Goal: Information Seeking & Learning: Learn about a topic

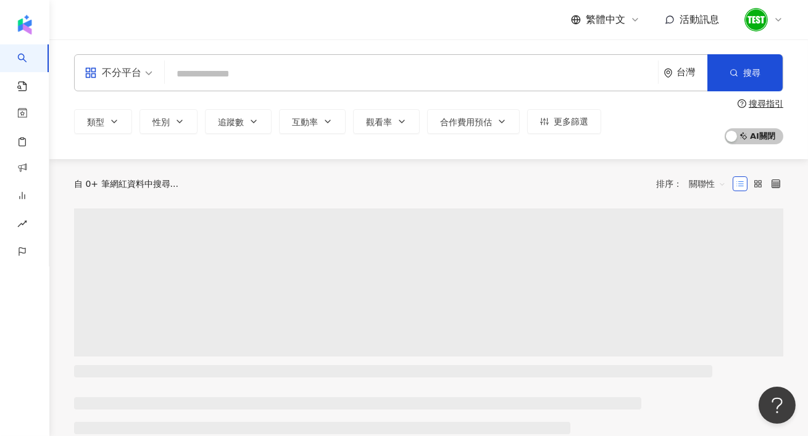
click at [780, 23] on icon at bounding box center [778, 20] width 10 height 10
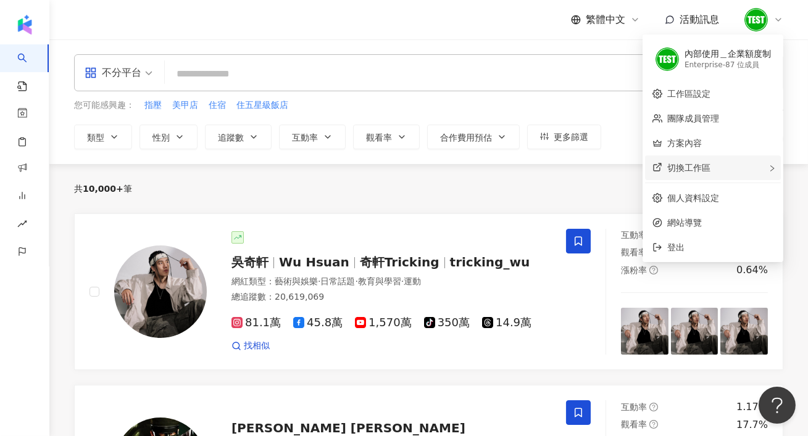
click at [734, 162] on div "切換工作區" at bounding box center [713, 167] width 136 height 25
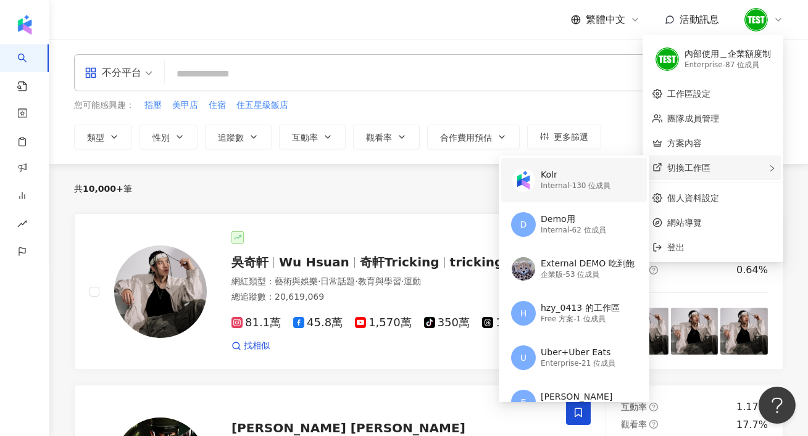
click at [611, 179] on div "Kolr Internal - 130 位成員" at bounding box center [572, 180] width 123 height 44
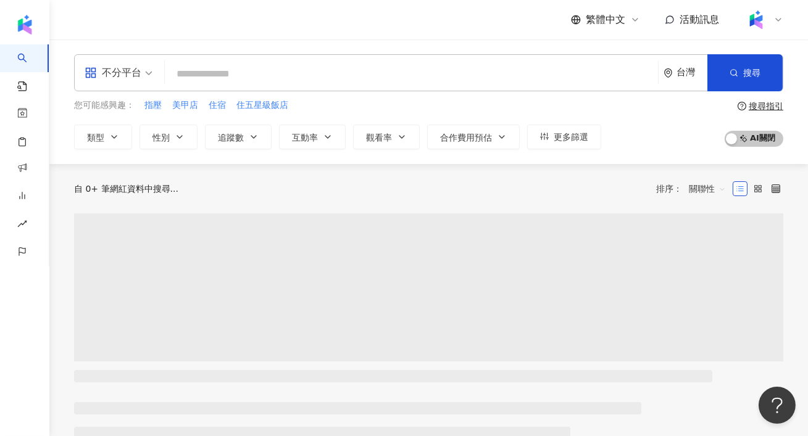
click at [124, 69] on div "不分平台" at bounding box center [113, 73] width 57 height 20
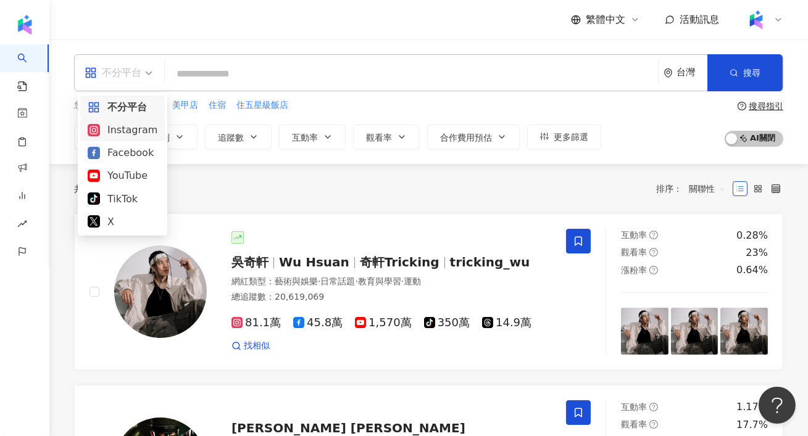
click at [146, 126] on div "Instagram" at bounding box center [123, 129] width 70 height 15
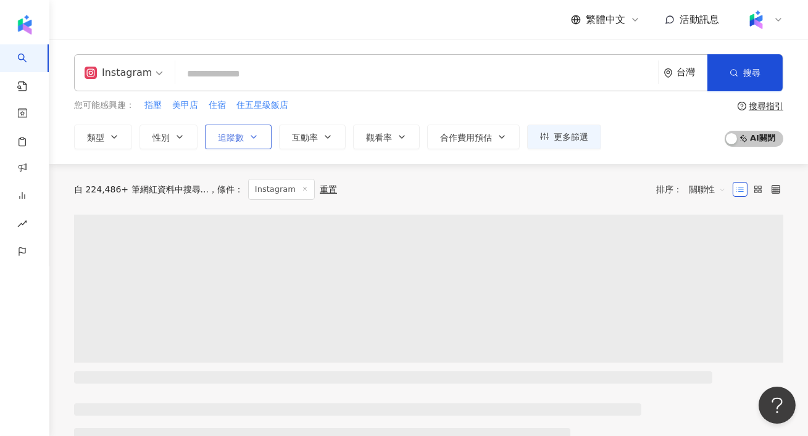
click at [232, 133] on span "追蹤數" at bounding box center [231, 138] width 26 height 10
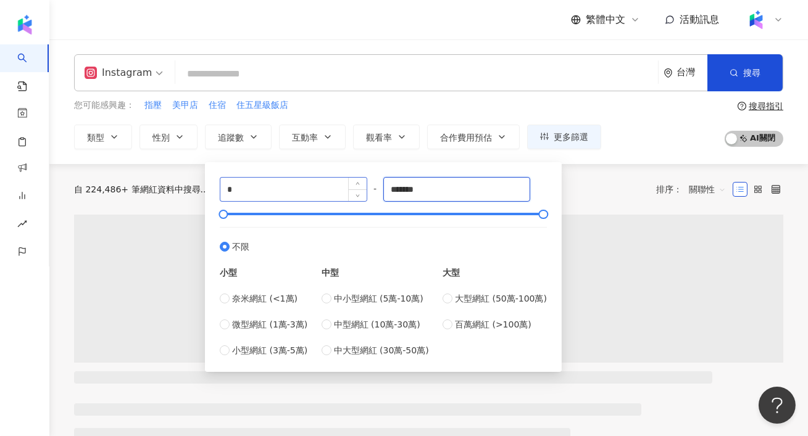
drag, startPoint x: 452, startPoint y: 189, endPoint x: 288, endPoint y: 186, distance: 163.5
click at [288, 186] on div "* - ******* 不限 小型 奈米網紅 (<1萬) 微型網紅 (1萬-3萬) 小型網紅 (3萬-5萬) 中型 中小型網紅 (5萬-10萬) 中型網紅 (…" at bounding box center [383, 267] width 327 height 180
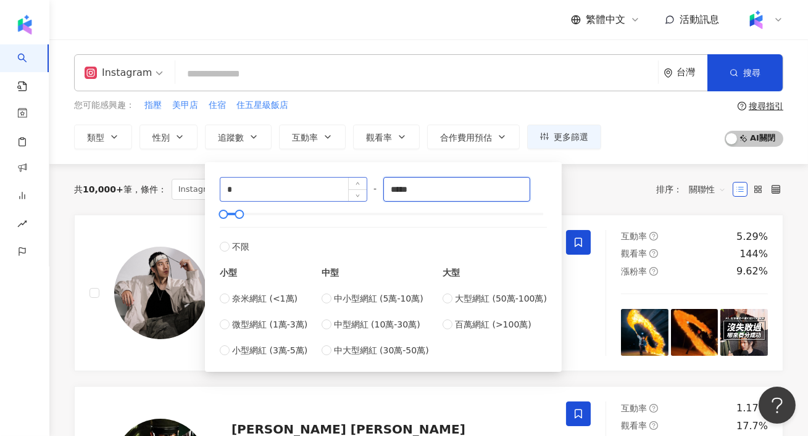
type input "*****"
click at [296, 191] on input "*" at bounding box center [293, 189] width 146 height 23
type input "****"
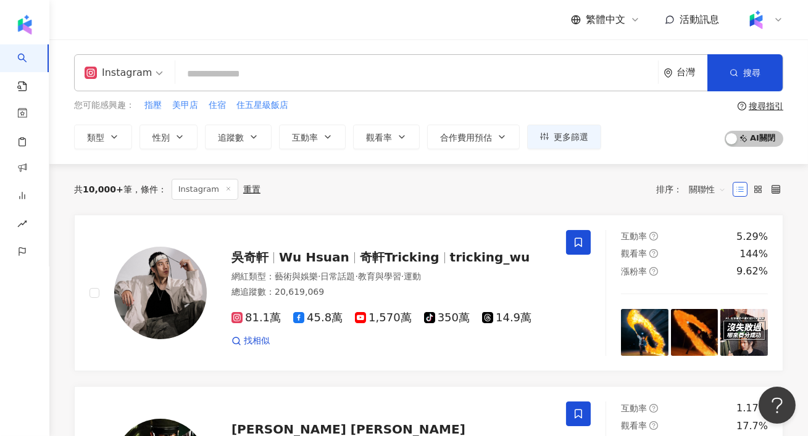
click at [321, 115] on div "您可能感興趣： 指壓 美甲店 住宿 住五星級飯店 類型 性別 追蹤數 互動率 觀看率 合作費用預估 更多篩選 **** - ***** 不限 小型 奈米網紅 …" at bounding box center [337, 124] width 527 height 51
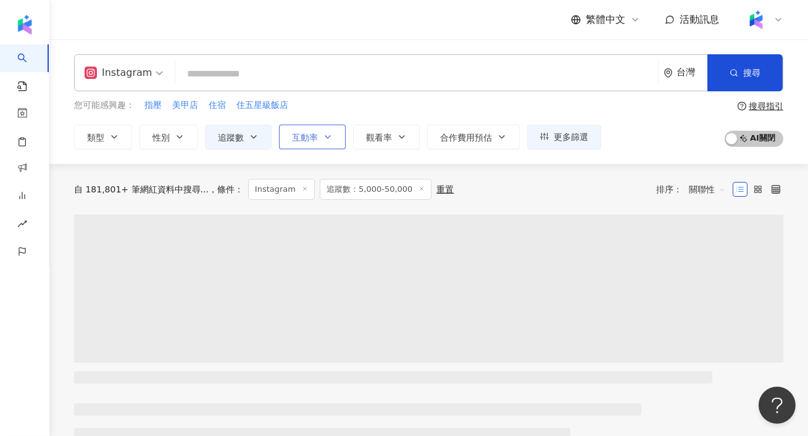
click at [319, 135] on button "互動率" at bounding box center [312, 137] width 67 height 25
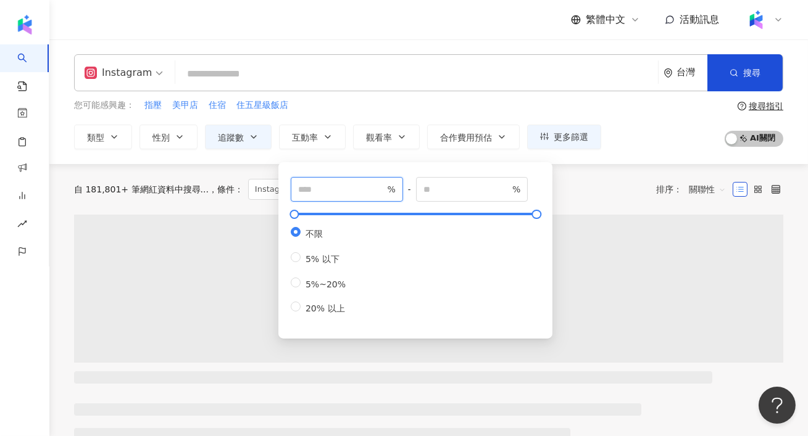
click at [331, 194] on input "number" at bounding box center [341, 190] width 86 height 14
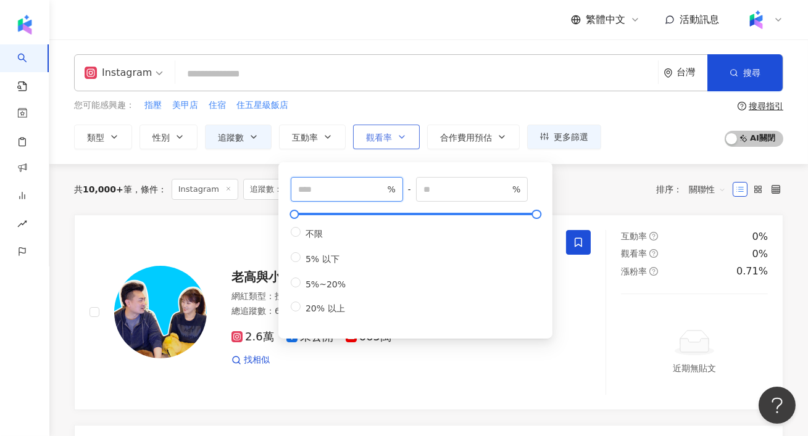
type input "*"
click at [389, 133] on span "觀看率" at bounding box center [379, 138] width 26 height 10
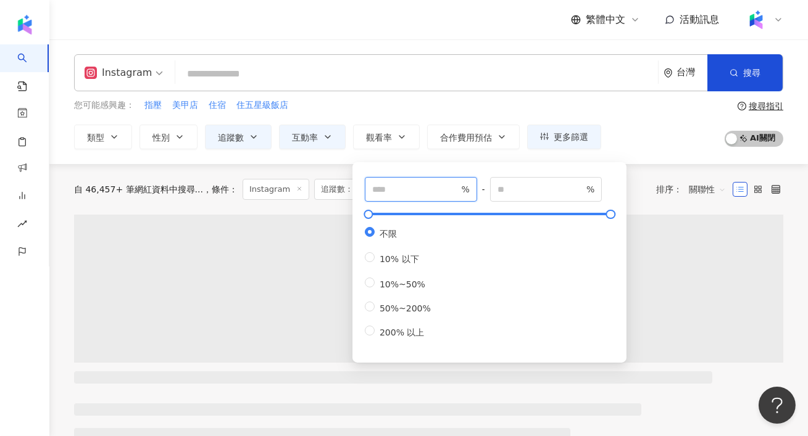
click at [394, 192] on input "number" at bounding box center [415, 190] width 86 height 14
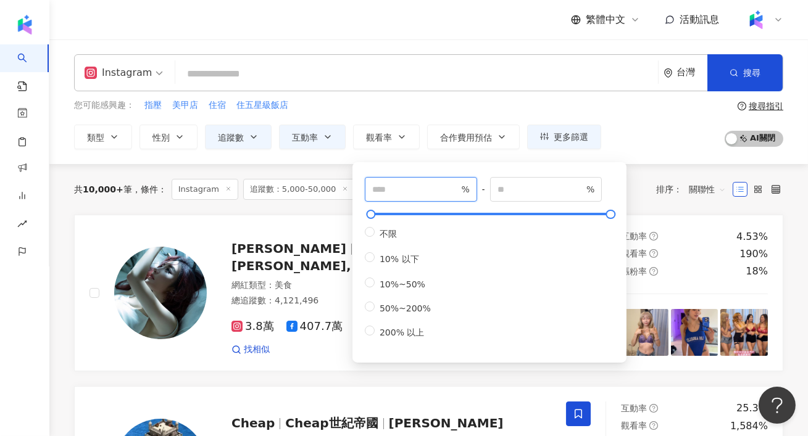
type input "***"
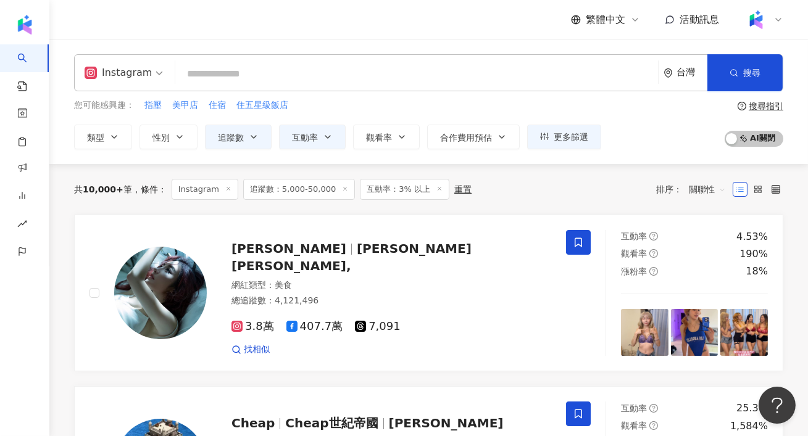
click at [356, 93] on div "Instagram 台灣 搜尋 您可能感興趣： 指壓 美甲店 住宿 住五星級飯店 類型 性別 追蹤數 互動率 觀看率 合作費用預估 更多篩選 **** - *…" at bounding box center [428, 101] width 758 height 95
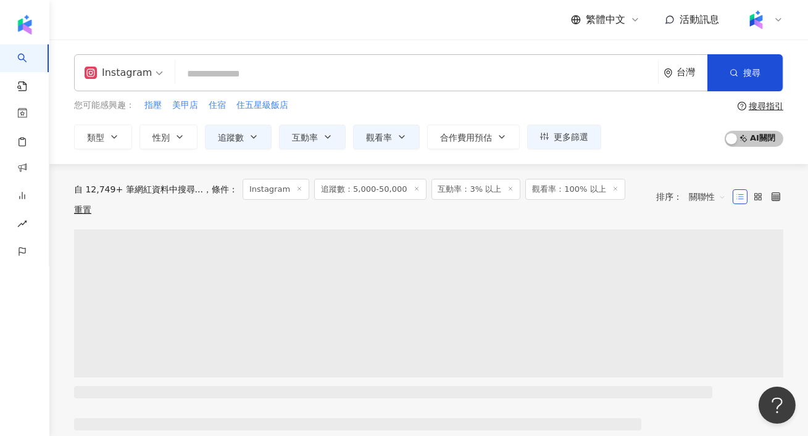
click at [221, 78] on input "search" at bounding box center [416, 73] width 473 height 23
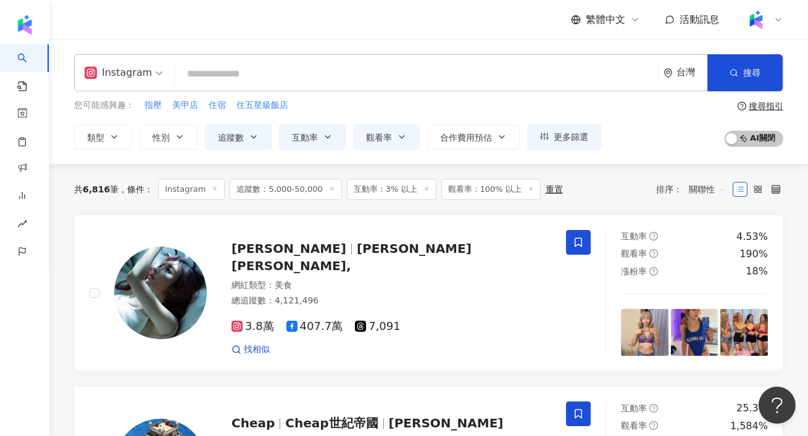
click at [257, 75] on input "search" at bounding box center [416, 73] width 473 height 23
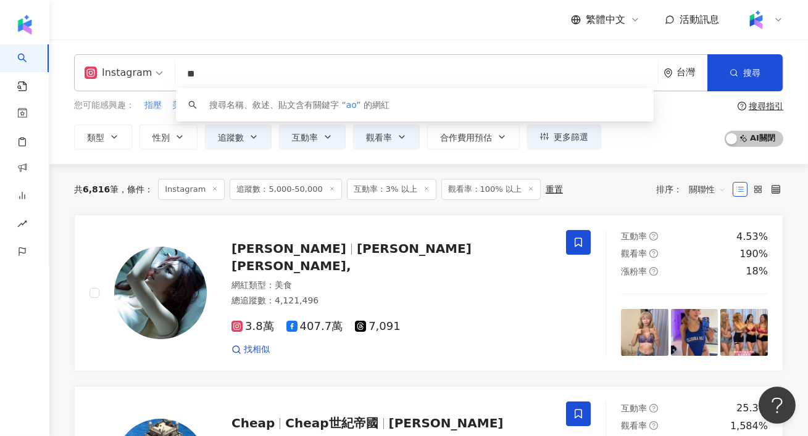
type input "*"
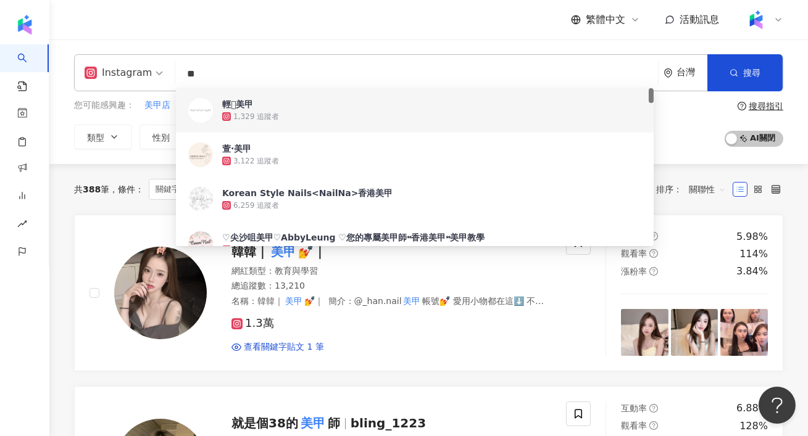
click at [225, 73] on input "**" at bounding box center [416, 73] width 473 height 23
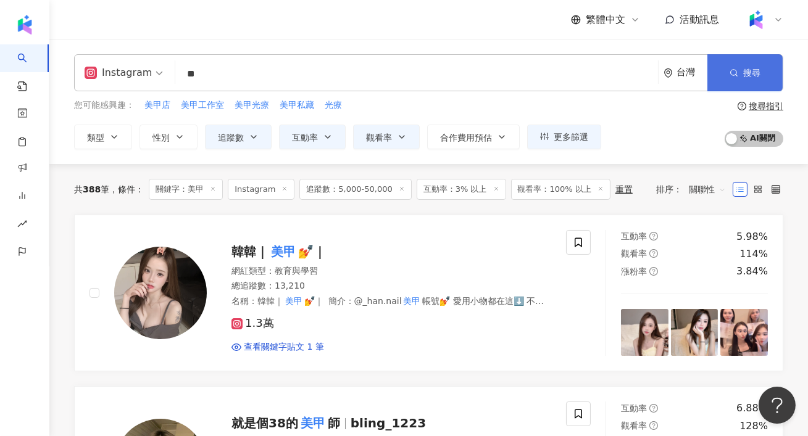
click at [745, 75] on span "搜尋" at bounding box center [751, 73] width 17 height 10
click at [226, 73] on input "**" at bounding box center [416, 73] width 473 height 23
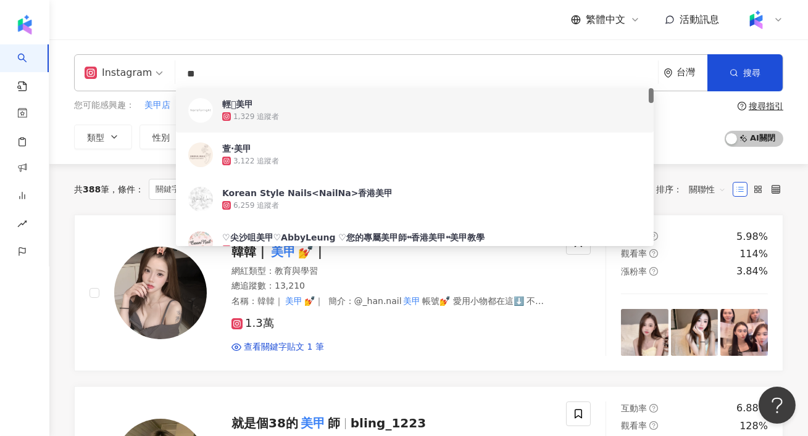
type input "*"
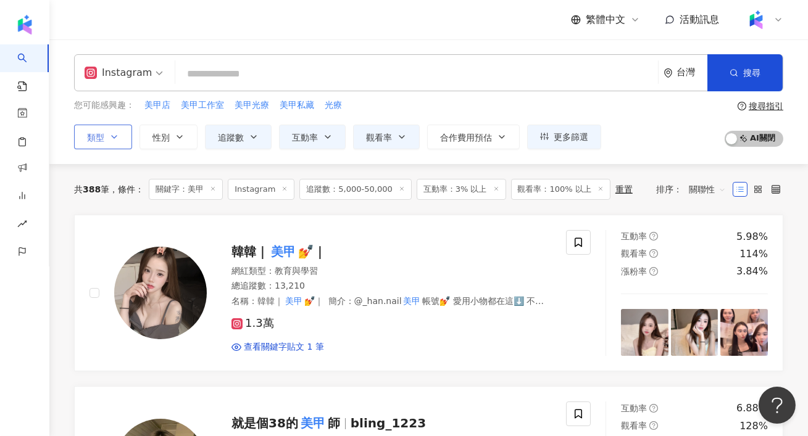
click at [125, 131] on button "類型" at bounding box center [103, 137] width 58 height 25
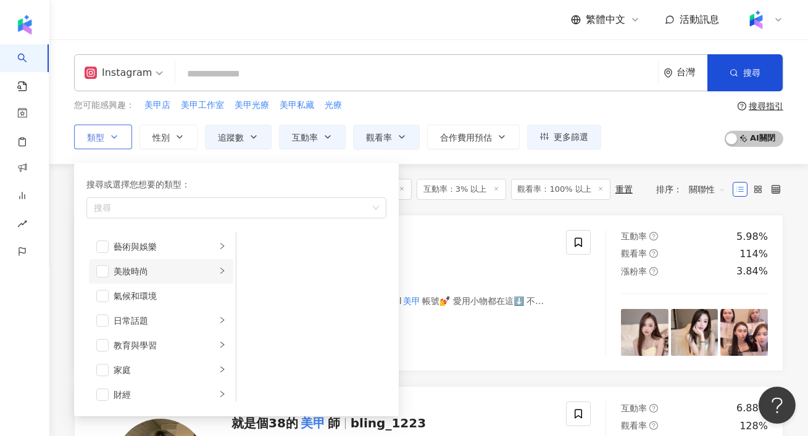
click at [122, 275] on div "美妝時尚" at bounding box center [165, 272] width 102 height 14
click at [104, 270] on span "button" at bounding box center [102, 271] width 12 height 12
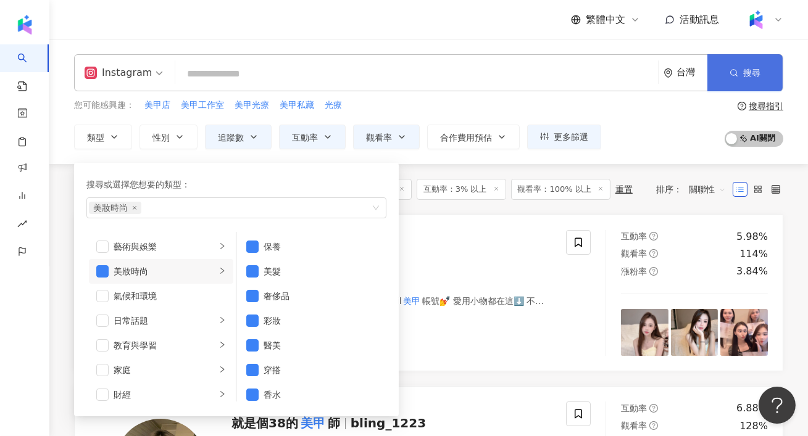
click at [732, 80] on button "搜尋" at bounding box center [744, 72] width 75 height 37
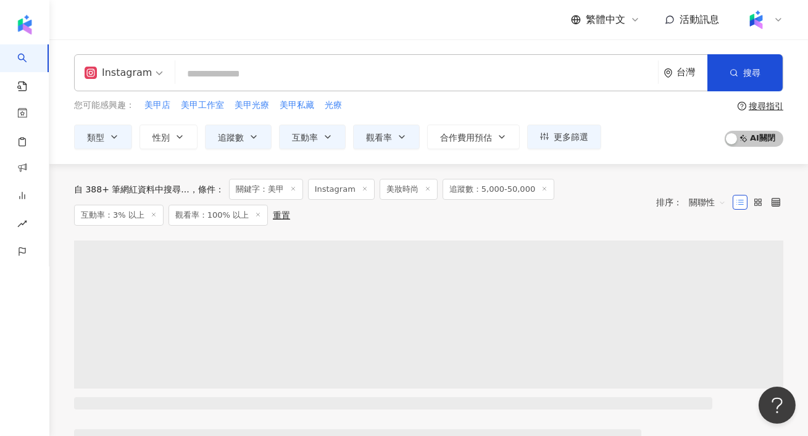
click at [542, 151] on div "Instagram 台灣 搜尋 customizedTag 網紅類型 寵物 / 寵物用品與 美 容 美 食 美 妝時尚 美 妝時尚 / 醫 美 美 妝時尚 /…" at bounding box center [428, 101] width 758 height 125
click at [540, 141] on button "更多篩選" at bounding box center [564, 137] width 74 height 25
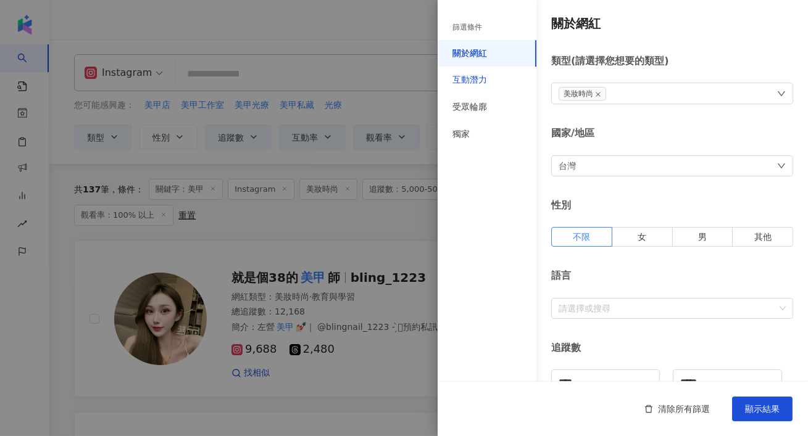
click at [485, 82] on div "互動潛力" at bounding box center [469, 80] width 35 height 12
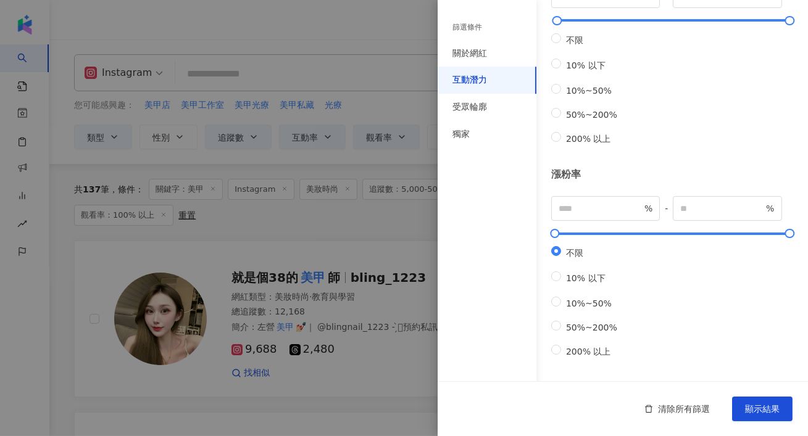
scroll to position [410, 0]
click at [603, 202] on input "number" at bounding box center [599, 209] width 83 height 14
type input "**"
click at [777, 404] on span "顯示結果" at bounding box center [762, 409] width 35 height 10
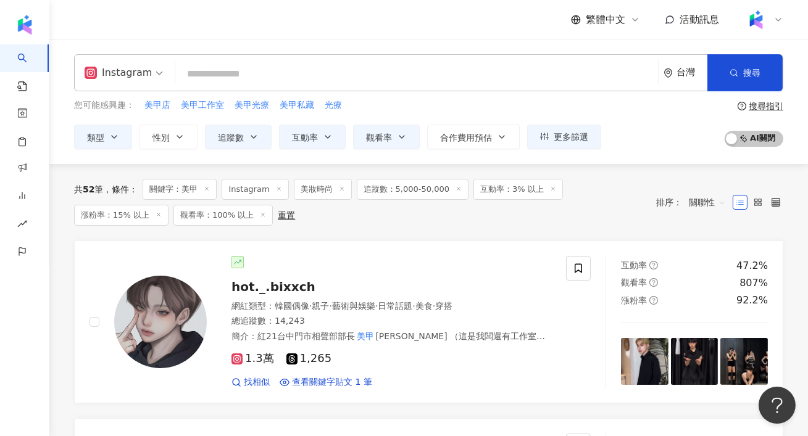
click at [288, 189] on div "共 52 筆 條件 ： 關鍵字：美甲 Instagram 美妝時尚 追蹤數：5,000-50,000 互動率：3% 以上 漲粉率：15% 以上 觀看率：100…" at bounding box center [358, 202] width 569 height 47
click at [210, 186] on icon at bounding box center [207, 189] width 6 height 6
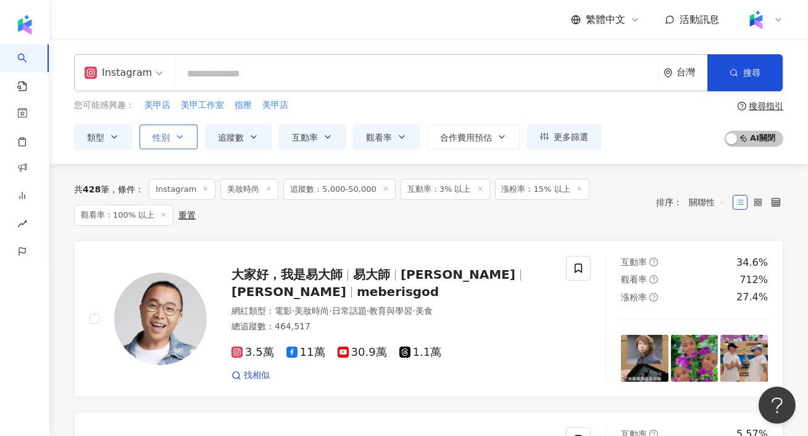
click at [181, 134] on icon "button" at bounding box center [180, 137] width 10 height 10
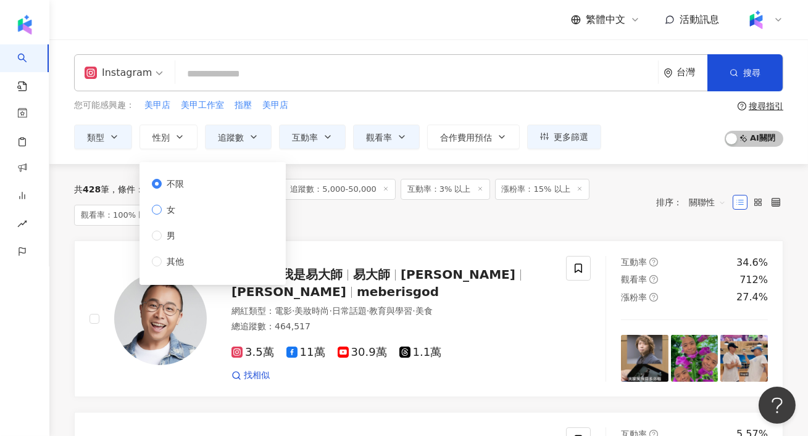
click at [170, 206] on span "女" at bounding box center [171, 210] width 19 height 14
click at [508, 93] on div "Instagram 台灣 搜尋 customizedTag 網紅類型 寵物 / 寵物用品與 美 容 美 食 美 妝時尚 美 妝時尚 / 醫 美 美 妝時尚 /…" at bounding box center [428, 101] width 758 height 95
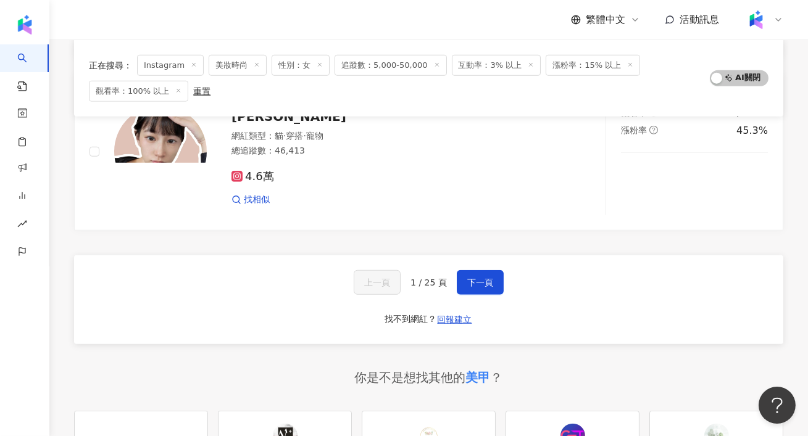
scroll to position [2073, 0]
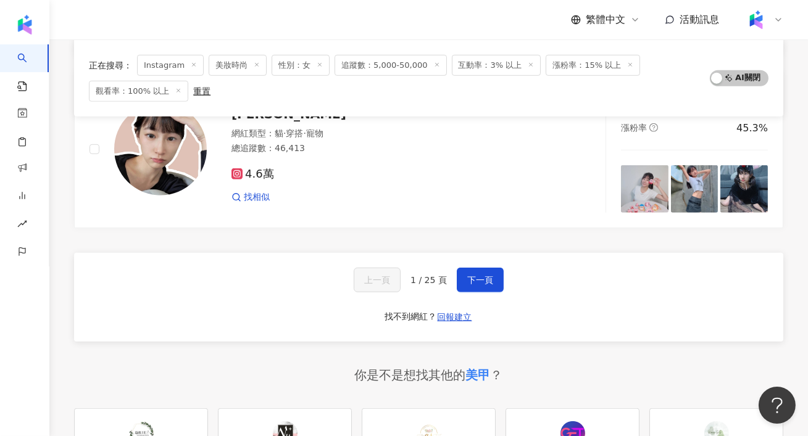
click at [505, 273] on div "上一頁 1 / 25 頁 下一頁 找不到網紅？ 回報建立" at bounding box center [428, 297] width 709 height 89
click at [479, 275] on span "下一頁" at bounding box center [480, 280] width 26 height 10
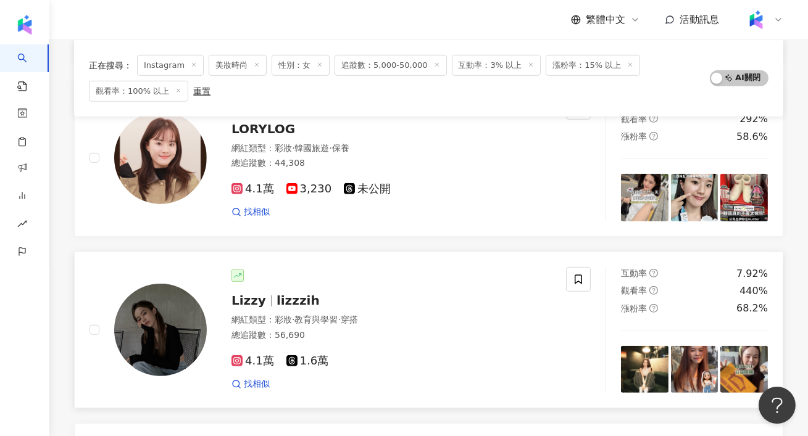
scroll to position [1706, 0]
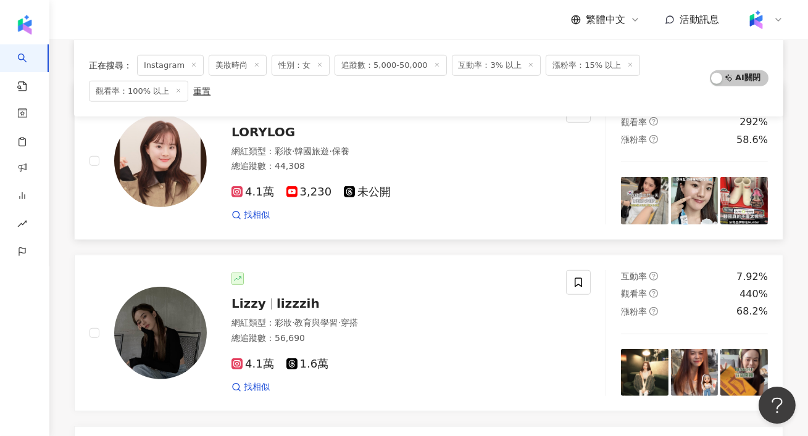
click at [156, 168] on img at bounding box center [160, 161] width 93 height 93
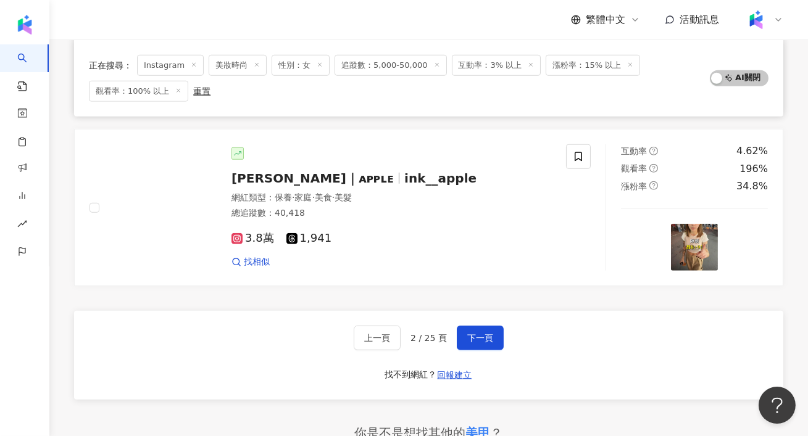
scroll to position [2017, 0]
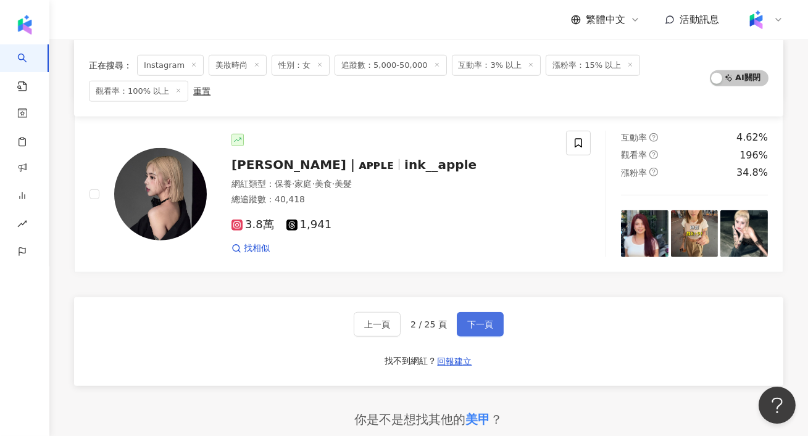
click at [492, 328] on button "下一頁" at bounding box center [480, 324] width 47 height 25
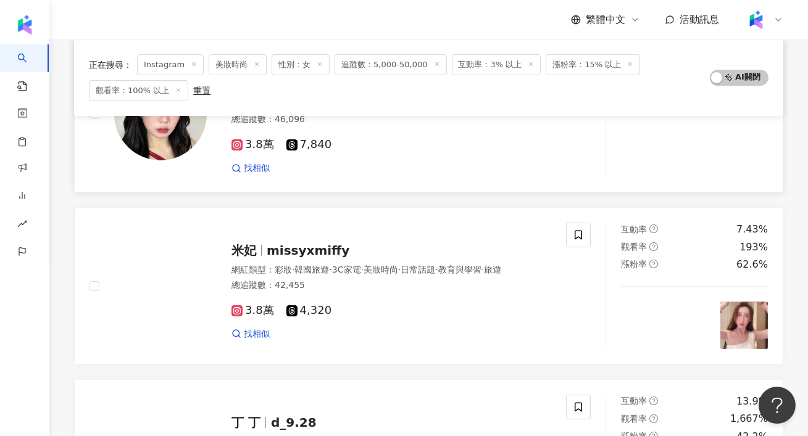
scroll to position [379, 0]
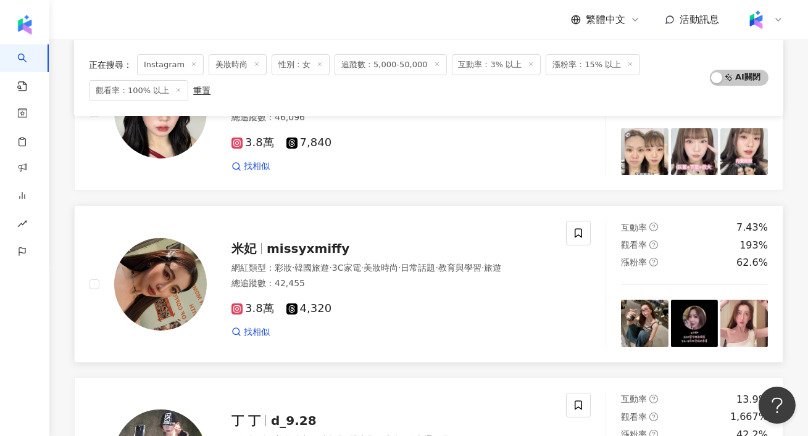
click at [190, 291] on img at bounding box center [160, 284] width 93 height 93
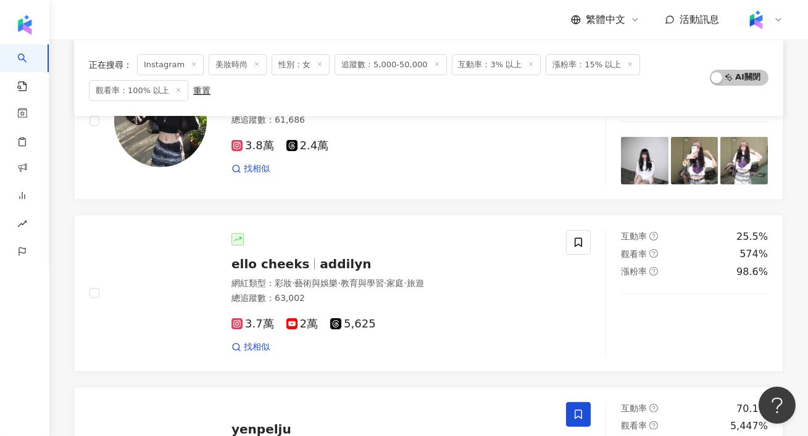
scroll to position [716, 0]
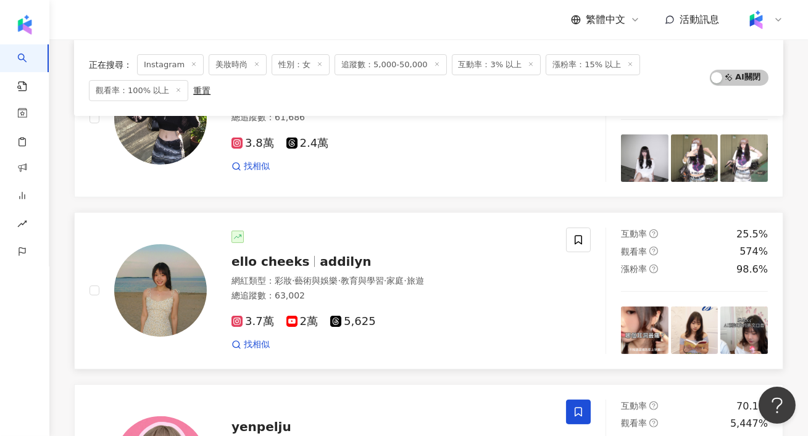
click at [142, 300] on img at bounding box center [160, 290] width 93 height 93
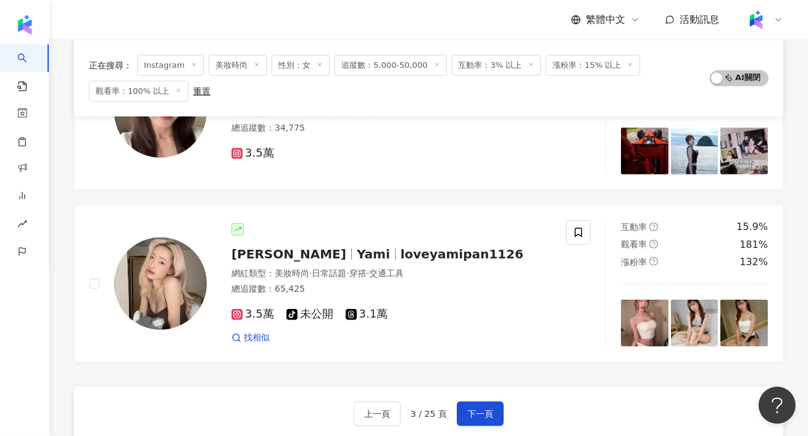
scroll to position [1929, 0]
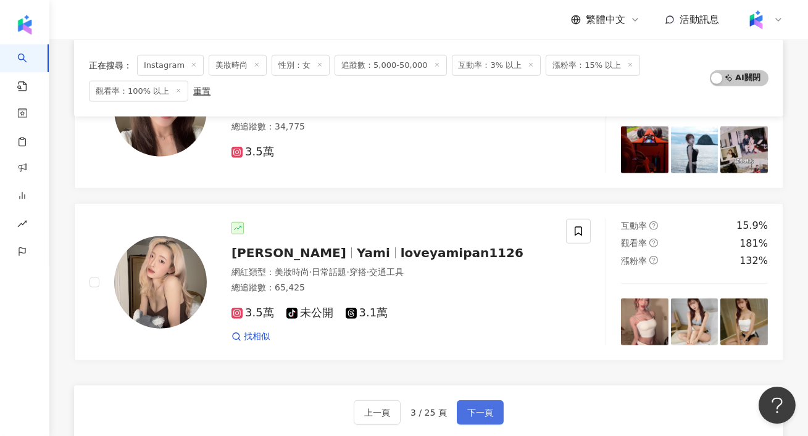
click at [494, 405] on button "下一頁" at bounding box center [480, 412] width 47 height 25
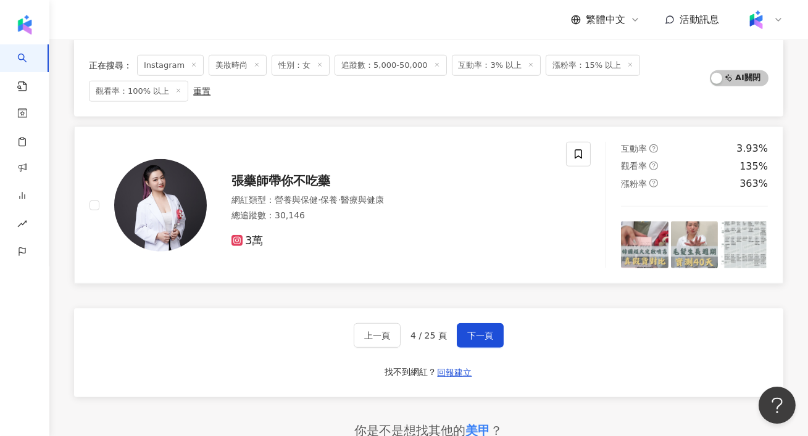
scroll to position [2035, 0]
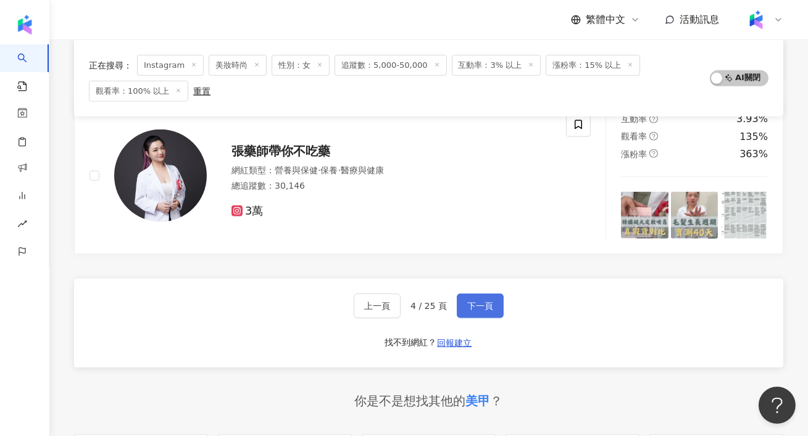
click at [476, 301] on span "下一頁" at bounding box center [480, 306] width 26 height 10
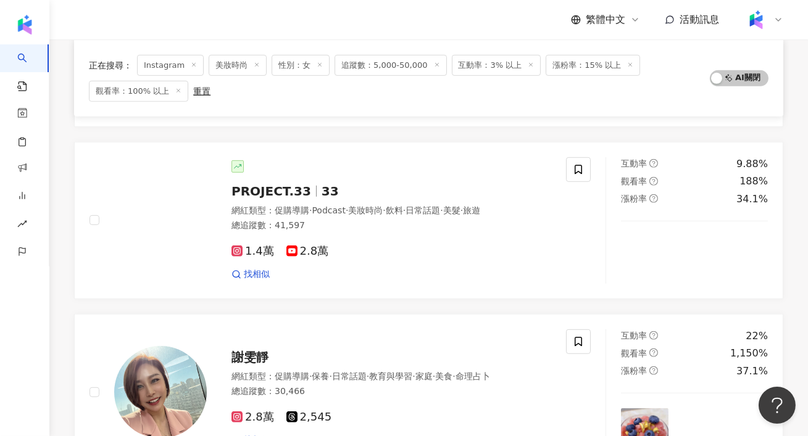
scroll to position [1483, 0]
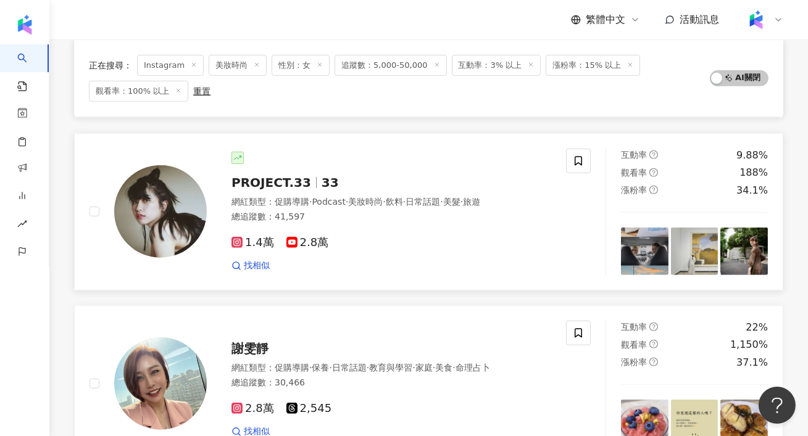
click at [170, 218] on img at bounding box center [160, 211] width 93 height 93
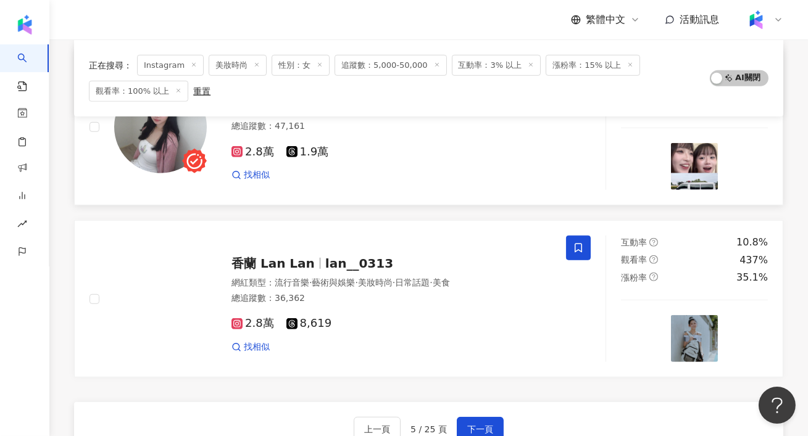
scroll to position [1913, 0]
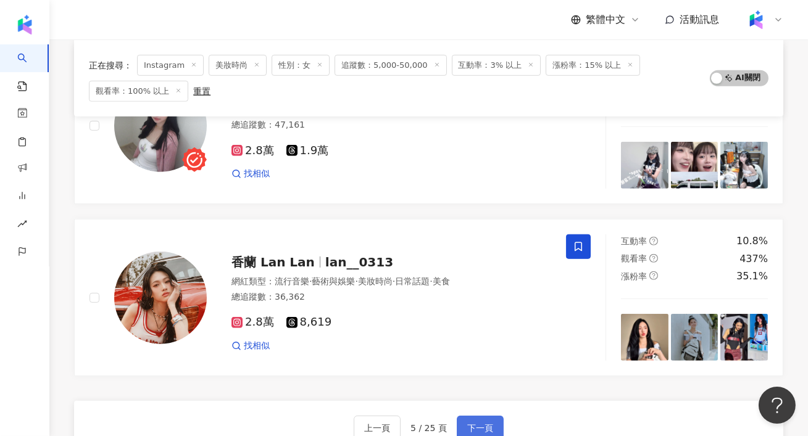
click at [484, 426] on span "下一頁" at bounding box center [480, 428] width 26 height 10
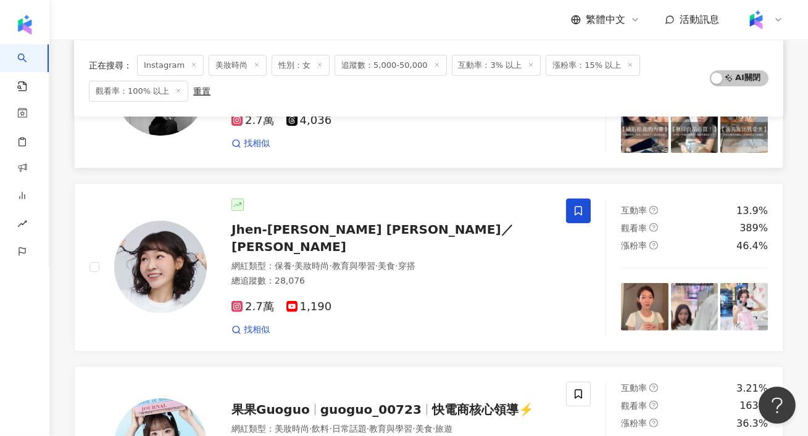
scroll to position [920, 0]
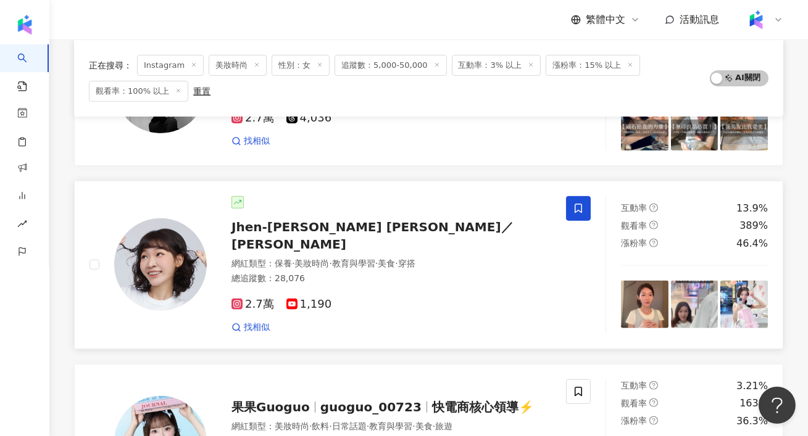
click at [192, 292] on div at bounding box center [160, 264] width 93 height 93
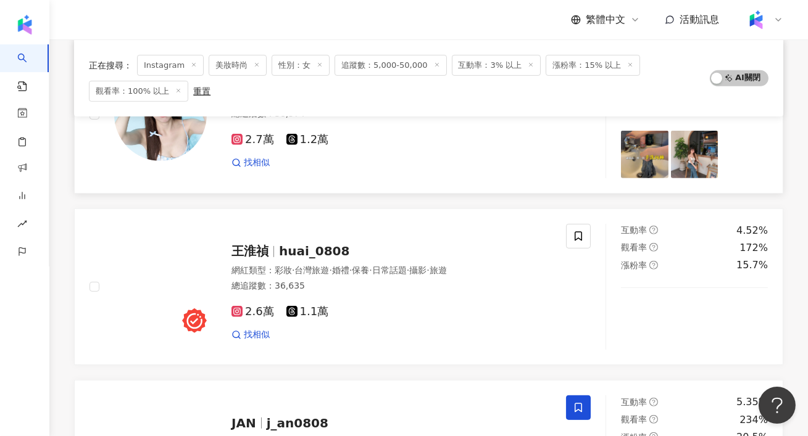
scroll to position [1343, 0]
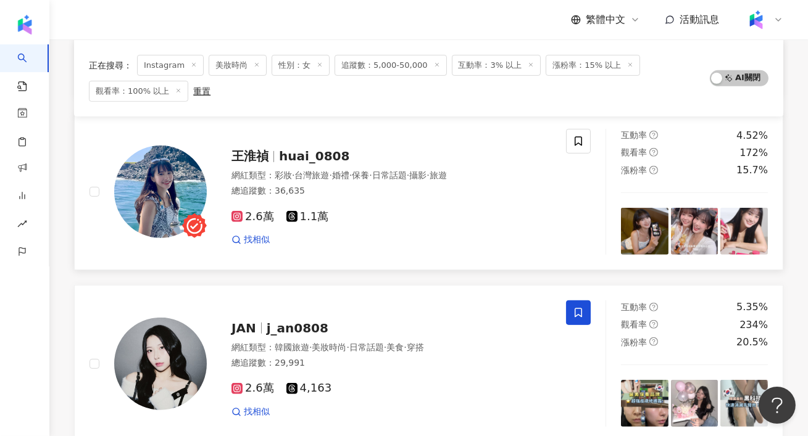
click at [135, 149] on img at bounding box center [160, 192] width 93 height 93
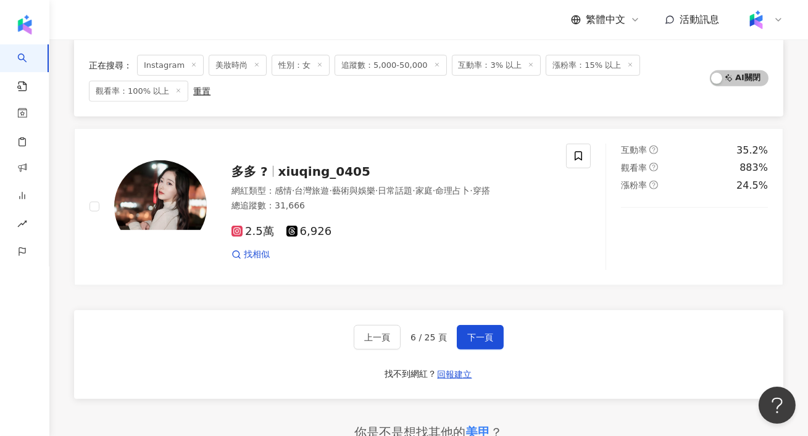
scroll to position [2016, 0]
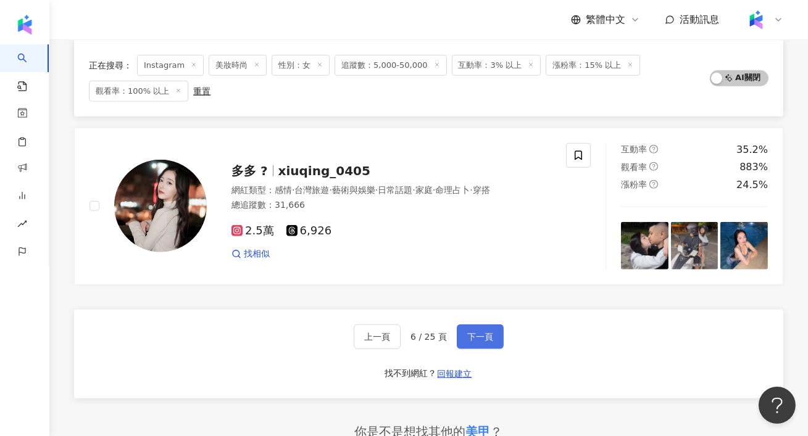
click at [495, 325] on button "下一頁" at bounding box center [480, 337] width 47 height 25
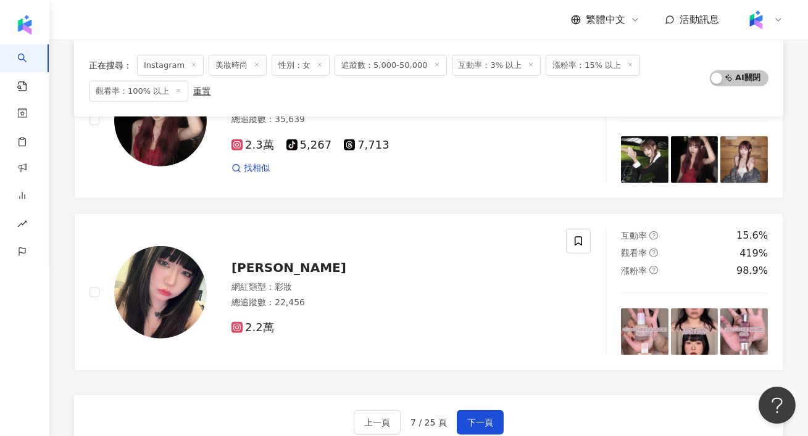
scroll to position [1924, 0]
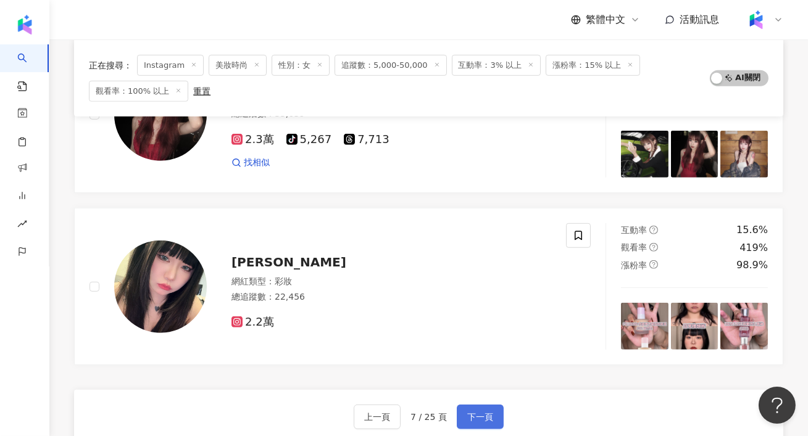
click at [495, 406] on button "下一頁" at bounding box center [480, 417] width 47 height 25
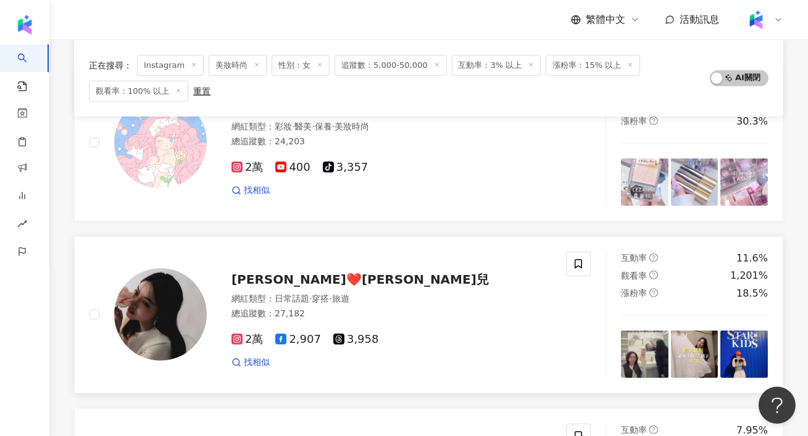
scroll to position [1554, 0]
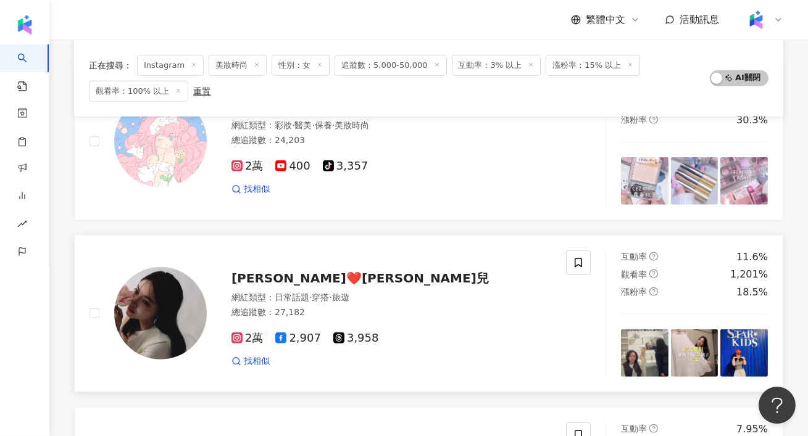
click at [183, 307] on img at bounding box center [160, 313] width 93 height 93
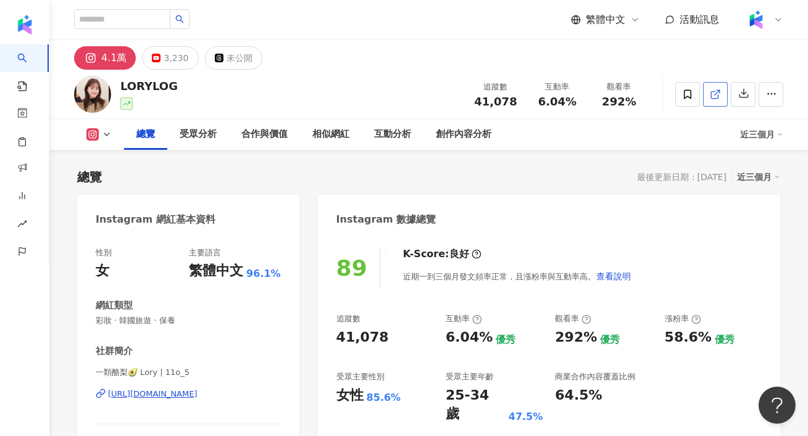
click at [713, 92] on icon at bounding box center [715, 94] width 11 height 11
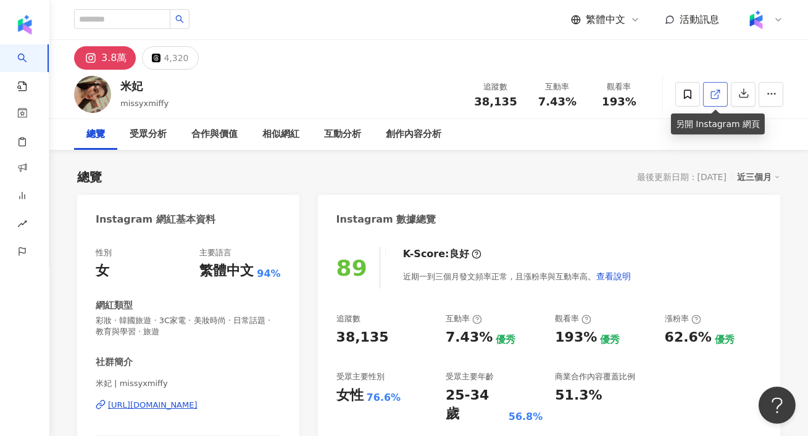
click at [714, 98] on icon at bounding box center [714, 94] width 7 height 7
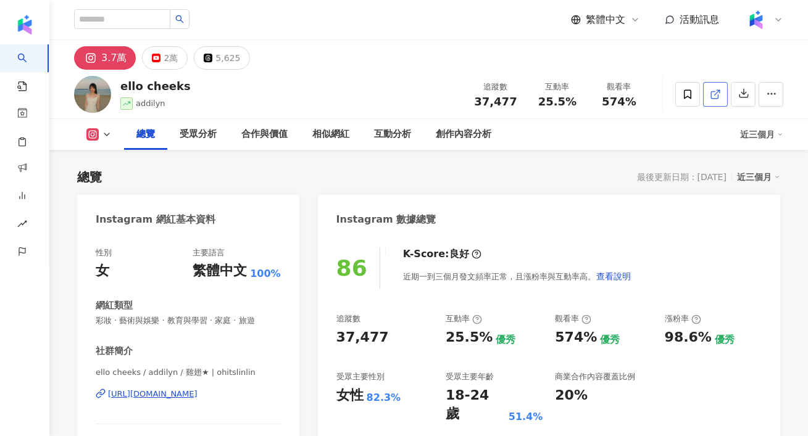
click at [711, 96] on icon at bounding box center [715, 94] width 11 height 11
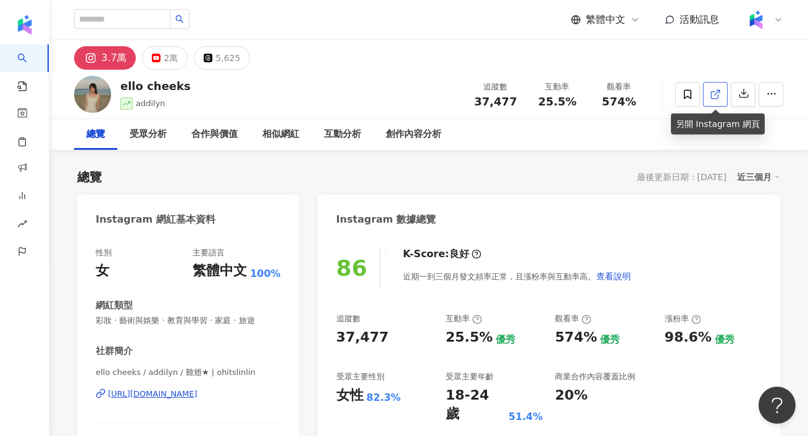
click at [719, 95] on icon at bounding box center [715, 94] width 11 height 11
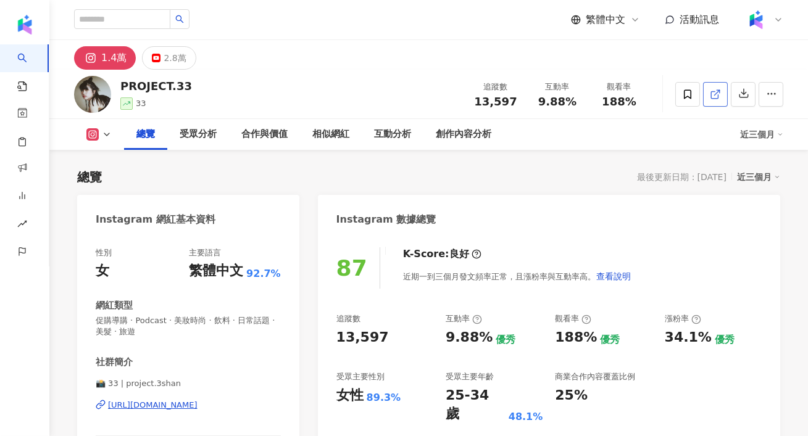
click at [714, 97] on icon at bounding box center [714, 94] width 7 height 7
